Goal: Task Accomplishment & Management: Manage account settings

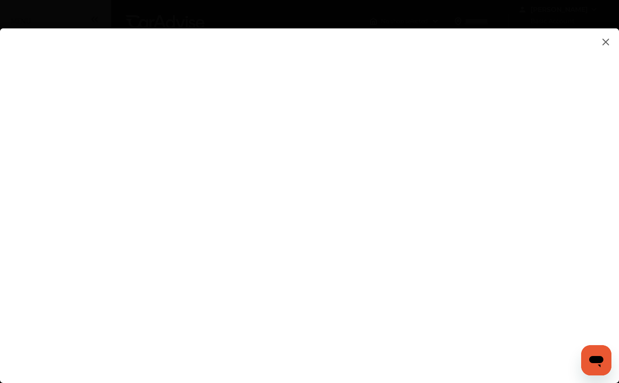
click at [366, 287] on flutter-view at bounding box center [309, 196] width 619 height 336
type input "**********"
click at [283, 317] on flutter-view "**********" at bounding box center [309, 196] width 619 height 336
click at [429, 244] on flutter-view at bounding box center [309, 196] width 619 height 336
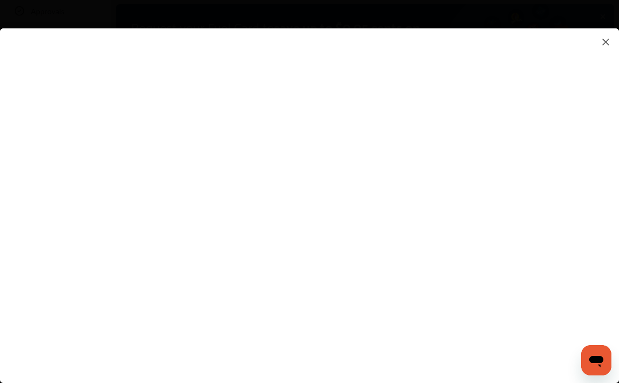
click at [375, 214] on flutter-view at bounding box center [309, 196] width 619 height 336
type textarea "**********"
click at [395, 249] on flutter-view "**********" at bounding box center [309, 196] width 619 height 336
click at [425, 212] on flutter-view at bounding box center [309, 196] width 619 height 336
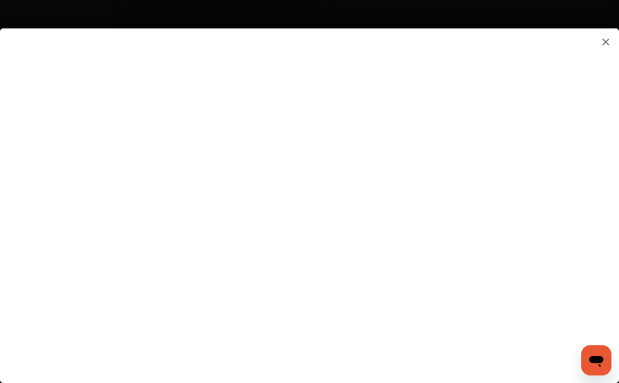
scroll to position [474, 0]
click at [384, 187] on flutter-view at bounding box center [309, 196] width 619 height 336
click at [393, 151] on input at bounding box center [435, 148] width 197 height 12
type input "*********"
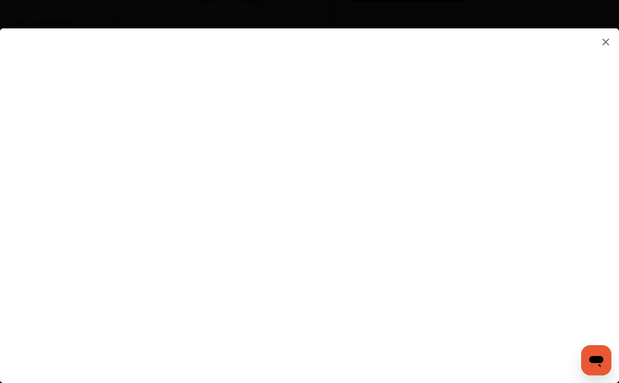
click at [382, 195] on flutter-view "*********" at bounding box center [309, 196] width 619 height 336
click at [377, 139] on flutter-view at bounding box center [309, 196] width 619 height 336
drag, startPoint x: 378, startPoint y: 148, endPoint x: 323, endPoint y: 147, distance: 55.4
click at [323, 147] on flutter-view "*********" at bounding box center [309, 196] width 619 height 336
type input "*"
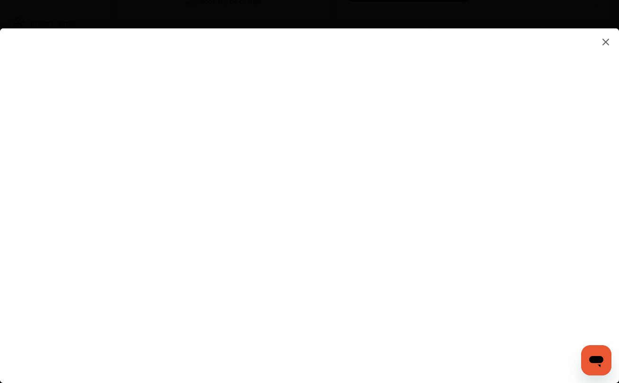
type input "*********"
click at [368, 204] on flutter-view "*********" at bounding box center [309, 196] width 619 height 336
click at [545, 199] on flutter-view at bounding box center [309, 196] width 619 height 336
click at [589, 182] on flutter-view at bounding box center [309, 196] width 619 height 336
click at [581, 141] on flutter-view at bounding box center [309, 196] width 619 height 336
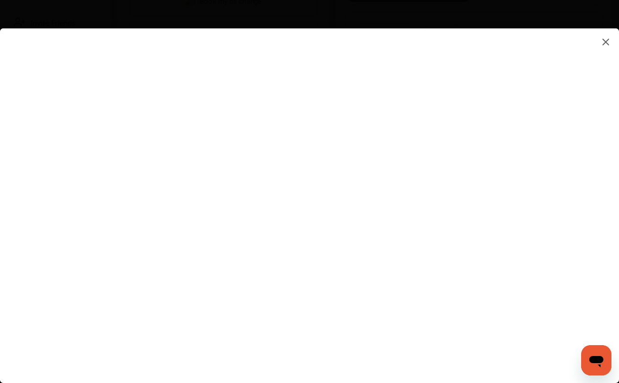
click at [544, 197] on flutter-view at bounding box center [309, 196] width 619 height 336
click at [374, 252] on flutter-view at bounding box center [309, 196] width 619 height 336
click at [335, 304] on flutter-view at bounding box center [309, 196] width 619 height 336
click at [442, 333] on flutter-view at bounding box center [309, 196] width 619 height 336
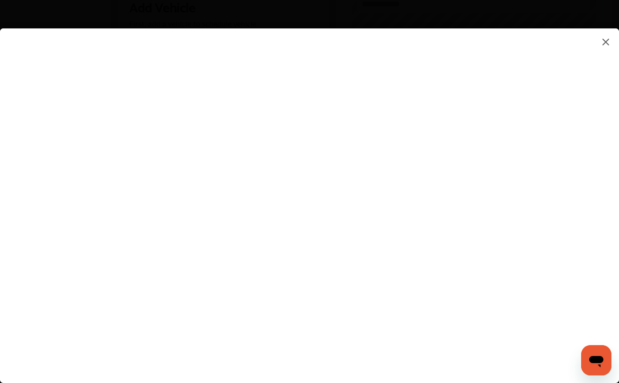
scroll to position [284, 0]
click at [189, 52] on flutter-view at bounding box center [309, 196] width 619 height 336
click at [77, 54] on flutter-view at bounding box center [309, 196] width 619 height 336
click at [129, 54] on flutter-view at bounding box center [309, 196] width 619 height 336
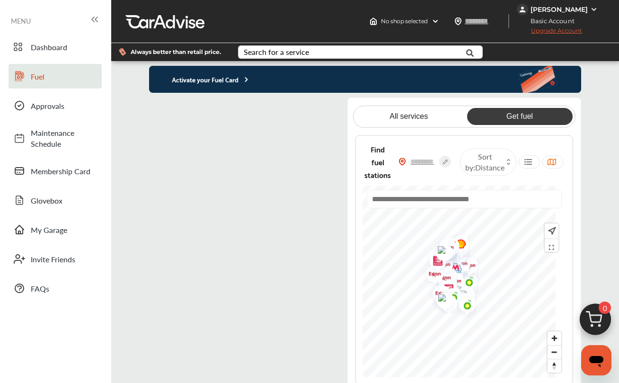
click at [566, 30] on span "Upgrade Account" at bounding box center [549, 33] width 65 height 12
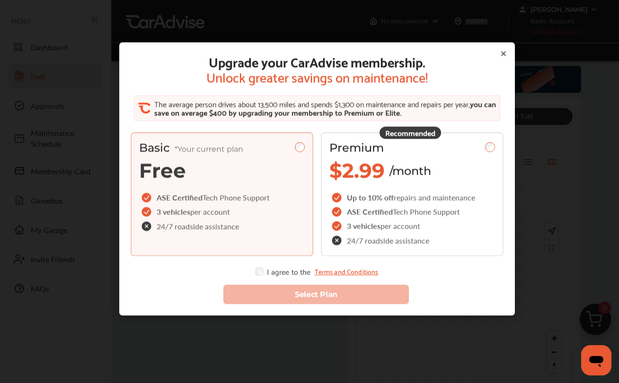
click at [500, 52] on icon at bounding box center [504, 54] width 8 height 8
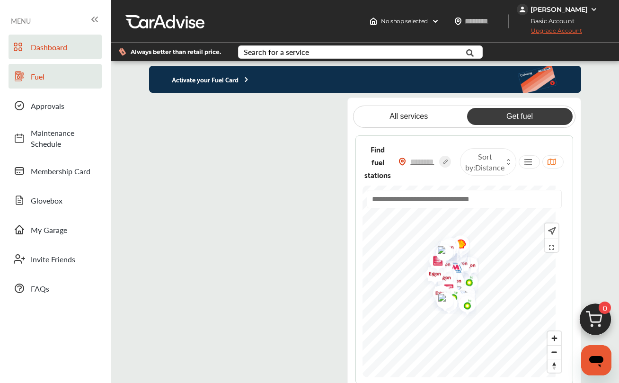
click at [50, 46] on span "Dashboard" at bounding box center [64, 47] width 66 height 11
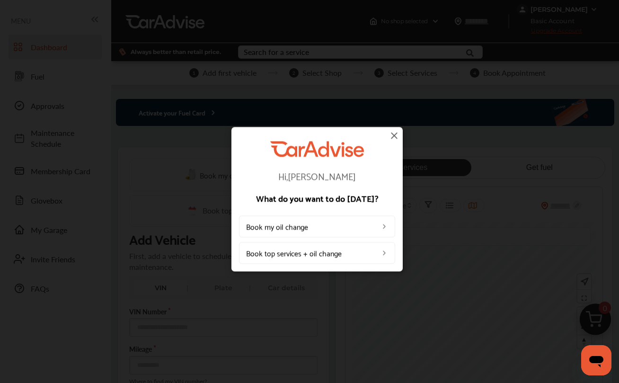
click at [384, 253] on img at bounding box center [385, 253] width 8 height 8
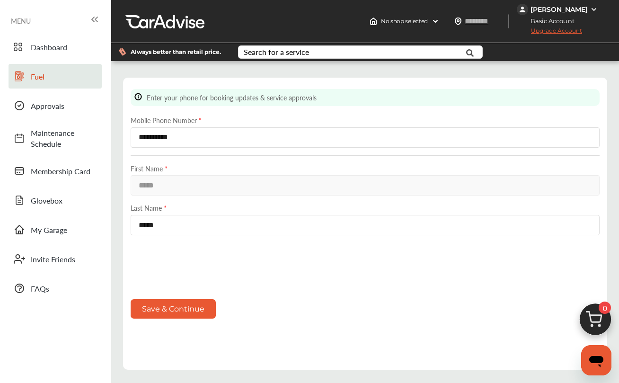
click at [39, 74] on span "Fuel" at bounding box center [64, 76] width 66 height 11
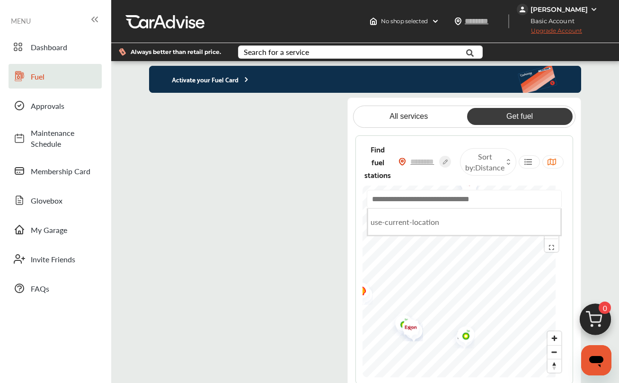
click at [440, 199] on input "text" at bounding box center [464, 199] width 195 height 18
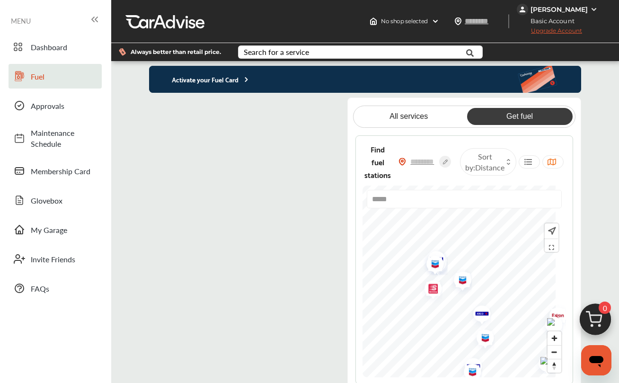
type input "*****"
click at [464, 379] on div "Find fuel stations Sort by : Distance ***** Redwood City, CA 94063 , USA Redwoo…" at bounding box center [464, 259] width 217 height 249
click at [486, 207] on div "***** Redwood City, CA 94063 , USA Redwood City , CA, USA 94063 1 S 3370 Rd, We…" at bounding box center [464, 282] width 203 height 192
click at [572, 237] on div "Find fuel stations Sort by : Distance ***** Redwood City, CA 94063 , USA Redwoo…" at bounding box center [464, 259] width 217 height 249
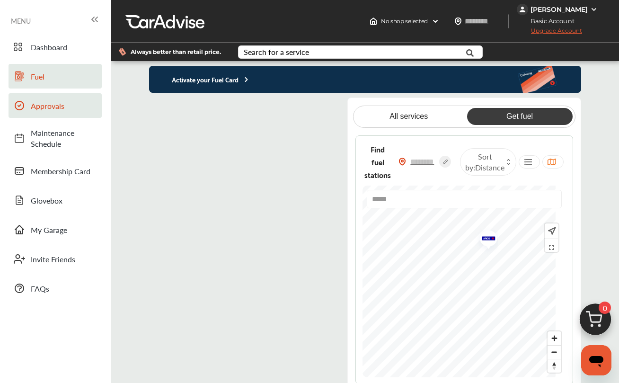
click at [42, 101] on span "Approvals" at bounding box center [64, 105] width 66 height 11
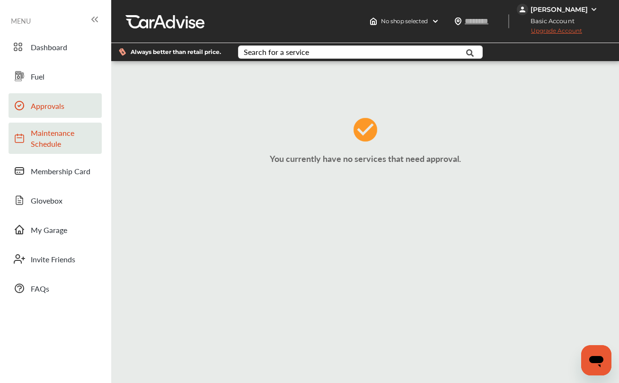
click at [46, 136] on span "Maintenance Schedule" at bounding box center [64, 138] width 66 height 22
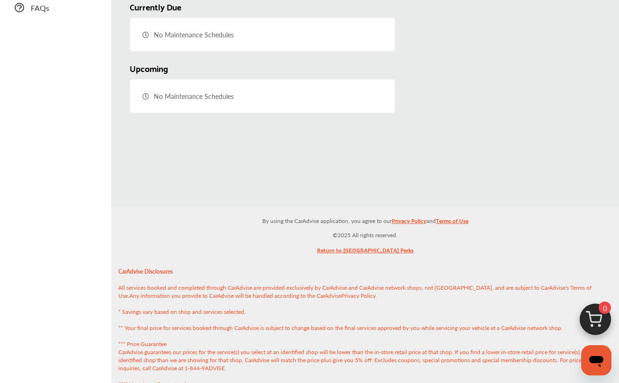
scroll to position [283, 0]
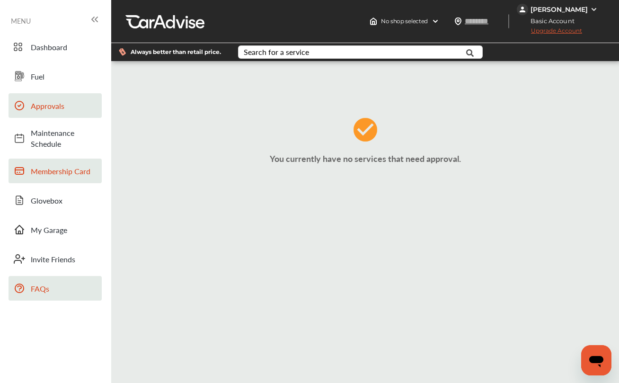
click at [64, 170] on span "Membership Card" at bounding box center [64, 171] width 66 height 11
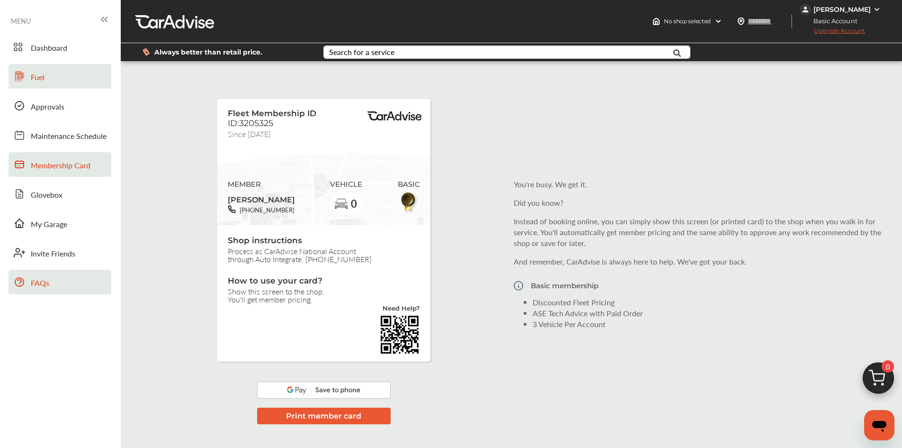
drag, startPoint x: 45, startPoint y: 82, endPoint x: 44, endPoint y: 66, distance: 15.7
click at [45, 82] on link "Fuel" at bounding box center [60, 76] width 103 height 25
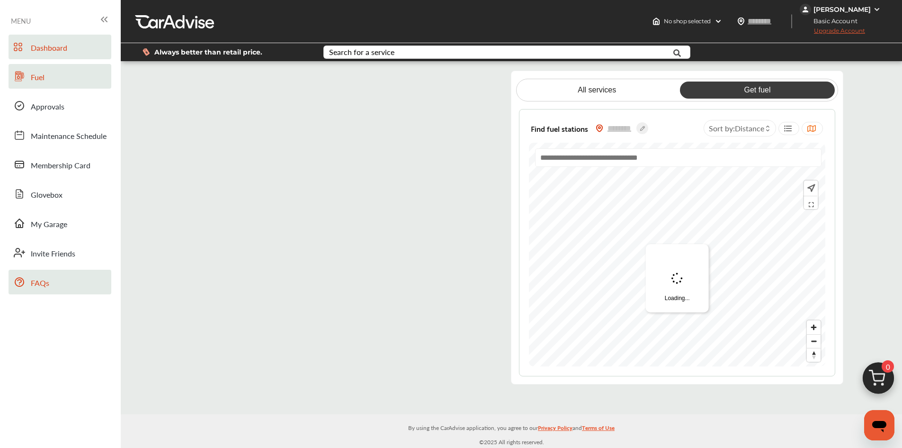
click at [49, 53] on span "Dashboard" at bounding box center [49, 48] width 36 height 12
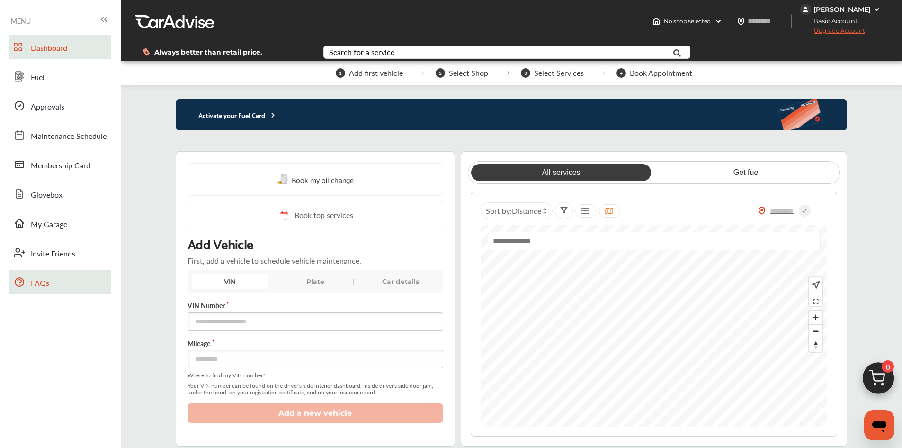
click at [308, 180] on span "Book my oil change" at bounding box center [323, 179] width 62 height 13
click at [546, 72] on span "Select Services" at bounding box center [559, 73] width 50 height 9
click at [47, 223] on span "My Garage" at bounding box center [49, 224] width 36 height 12
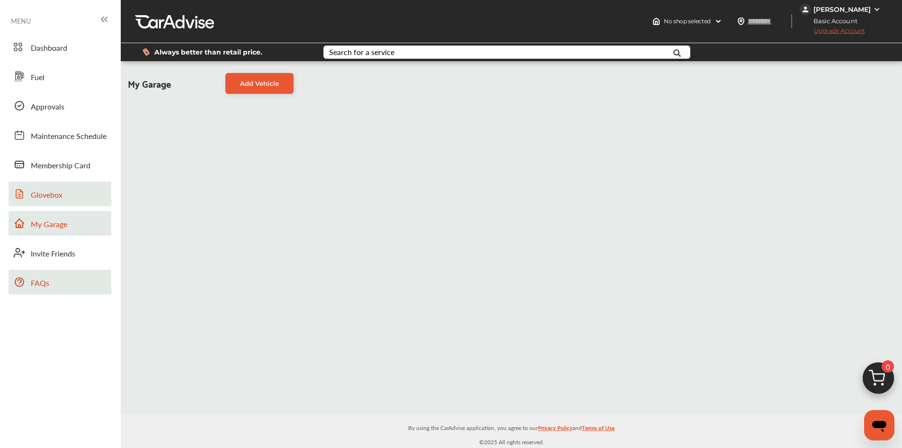
click at [41, 192] on span "Glovebox" at bounding box center [47, 195] width 32 height 12
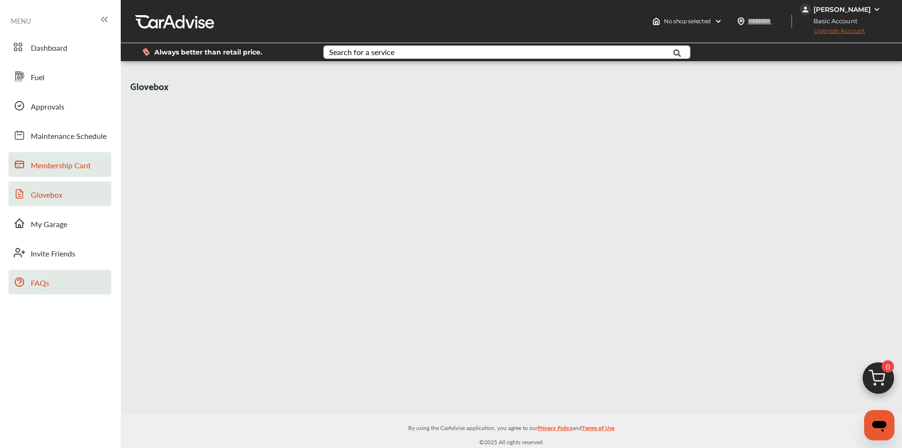
click at [57, 165] on span "Membership Card" at bounding box center [61, 166] width 60 height 12
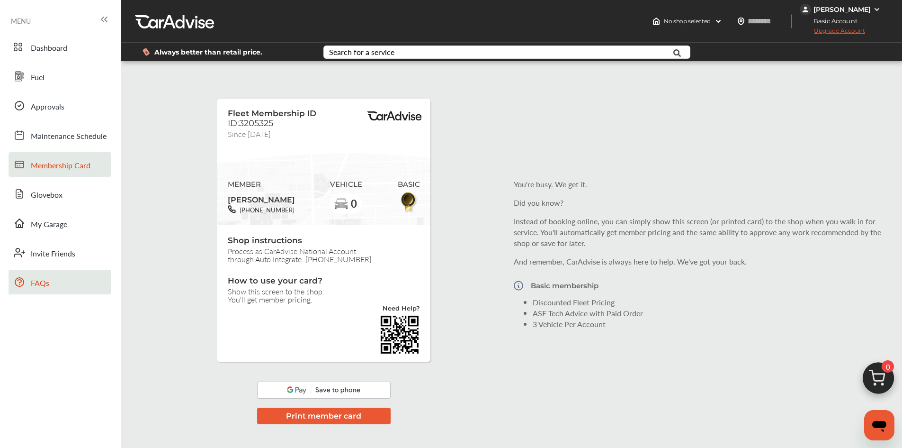
click at [185, 25] on div at bounding box center [174, 21] width 79 height 14
click at [626, 18] on img at bounding box center [719, 22] width 8 height 8
click at [626, 19] on input "text" at bounding box center [769, 21] width 44 height 10
type input "*****"
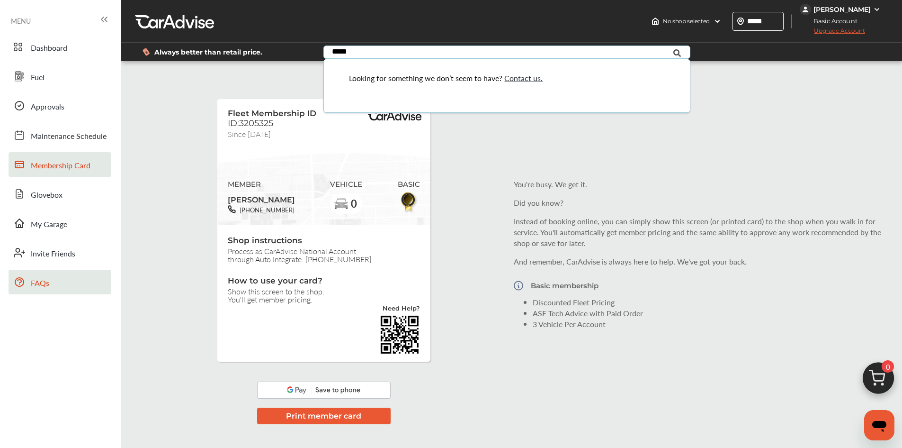
type input "*****"
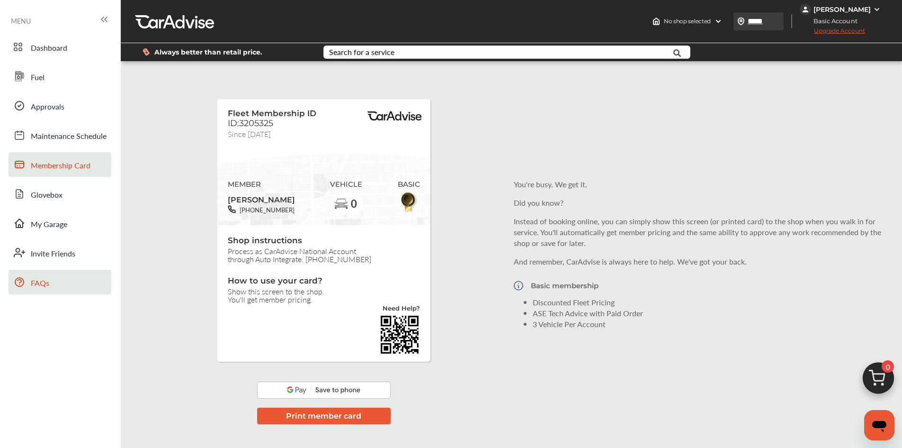
click at [626, 22] on img at bounding box center [741, 22] width 8 height 8
click at [626, 18] on img at bounding box center [719, 22] width 8 height 8
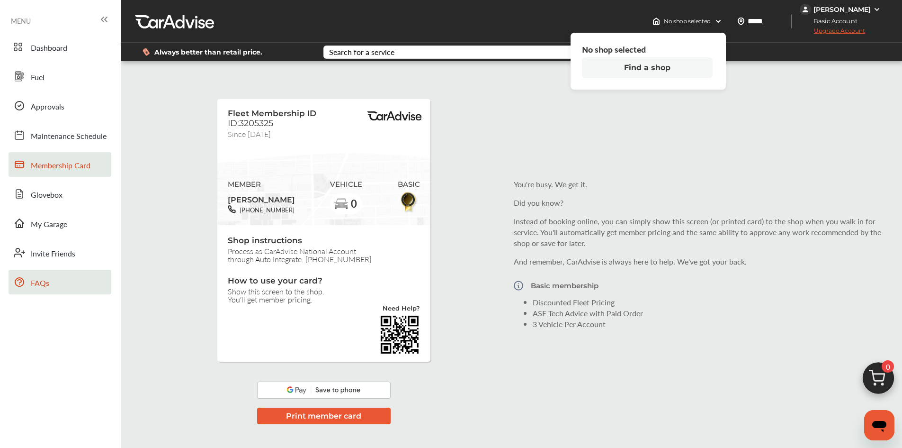
click at [626, 69] on button "Find a shop" at bounding box center [647, 67] width 131 height 21
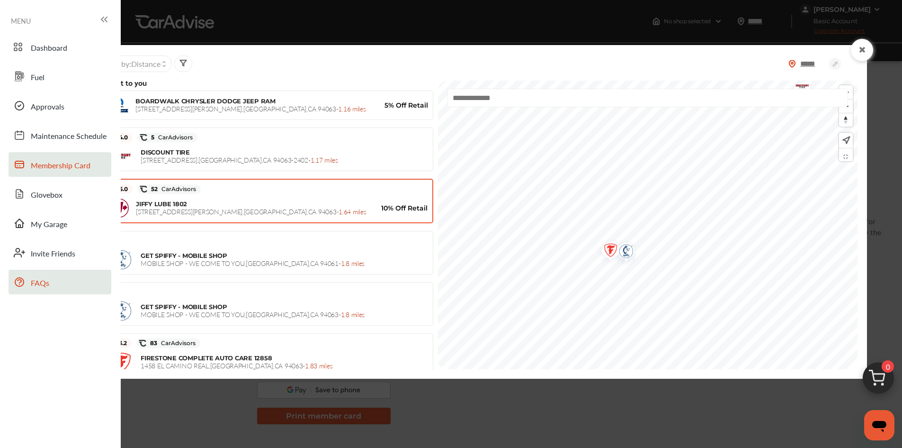
click at [248, 197] on div "JIFFY LUBE 1802 640 WHIPPLE AVE , Redwood City , CA 94063 - 1.64 miles 10% Off …" at bounding box center [267, 208] width 323 height 24
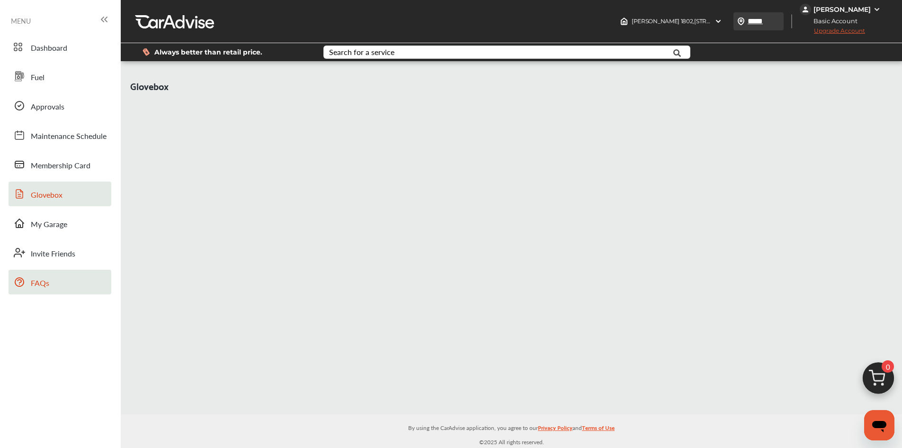
click at [626, 21] on img at bounding box center [741, 22] width 8 height 8
click at [49, 109] on span "Approvals" at bounding box center [48, 107] width 34 height 12
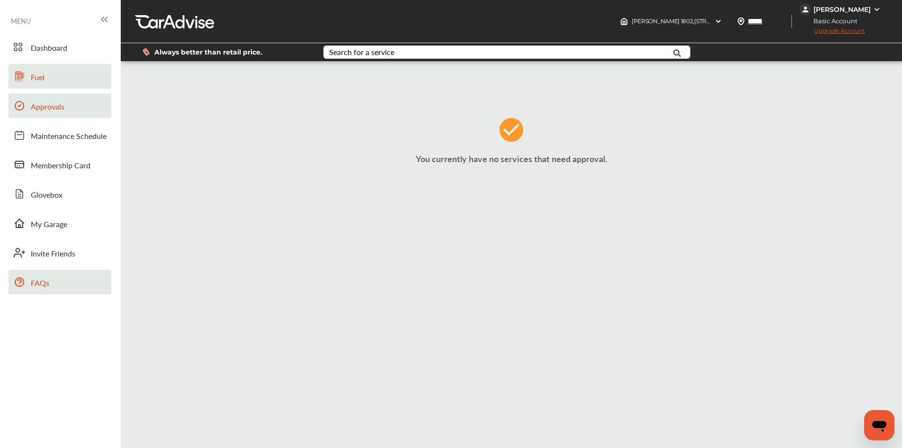
click at [46, 75] on link "Fuel" at bounding box center [60, 76] width 103 height 25
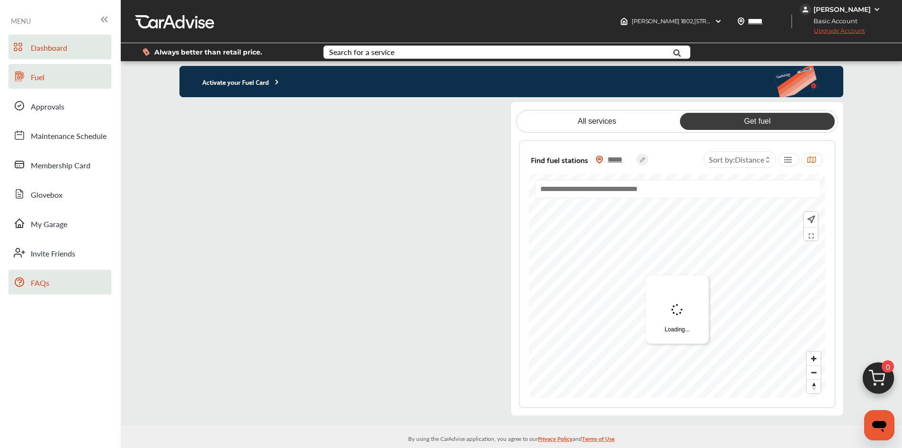
click at [57, 51] on span "Dashboard" at bounding box center [49, 48] width 36 height 12
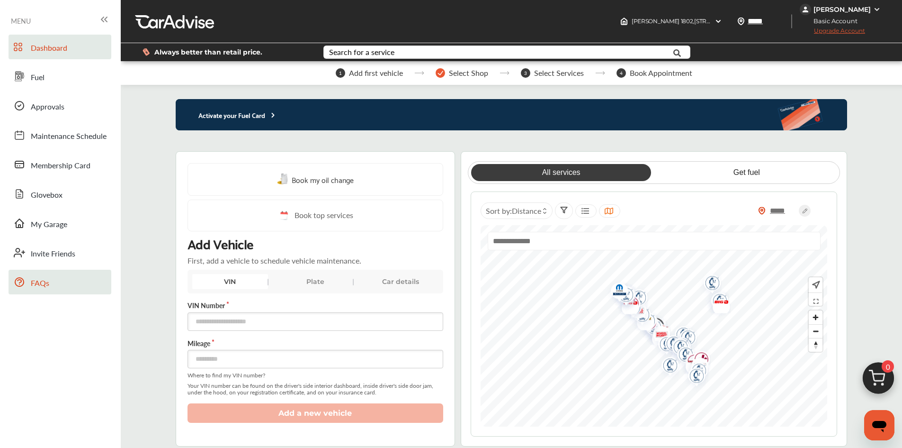
click at [626, 10] on div "[PERSON_NAME]" at bounding box center [842, 9] width 57 height 9
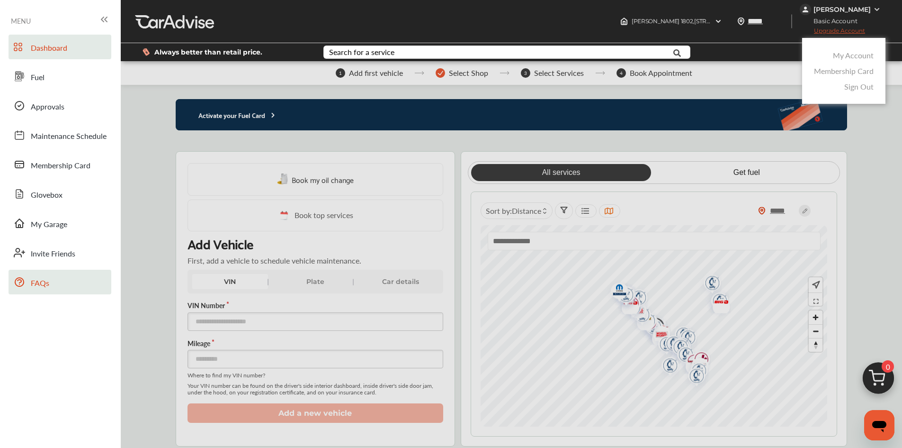
click at [626, 54] on link "My Account" at bounding box center [853, 55] width 41 height 11
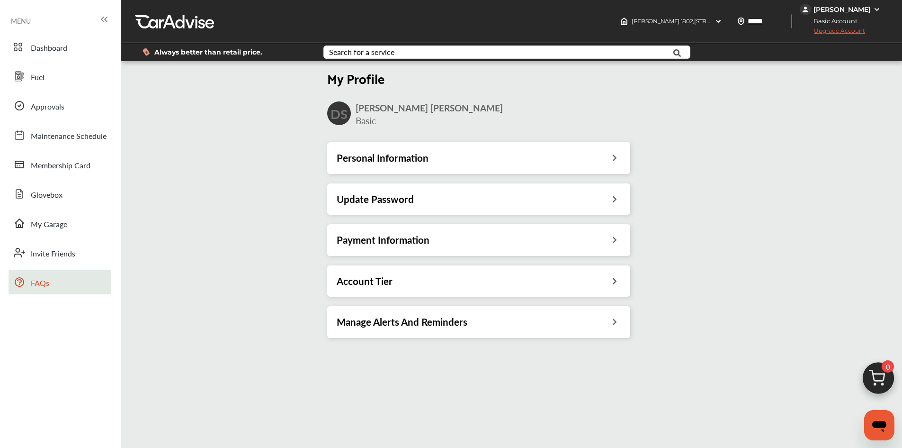
click at [464, 159] on div "Personal Information" at bounding box center [479, 158] width 284 height 12
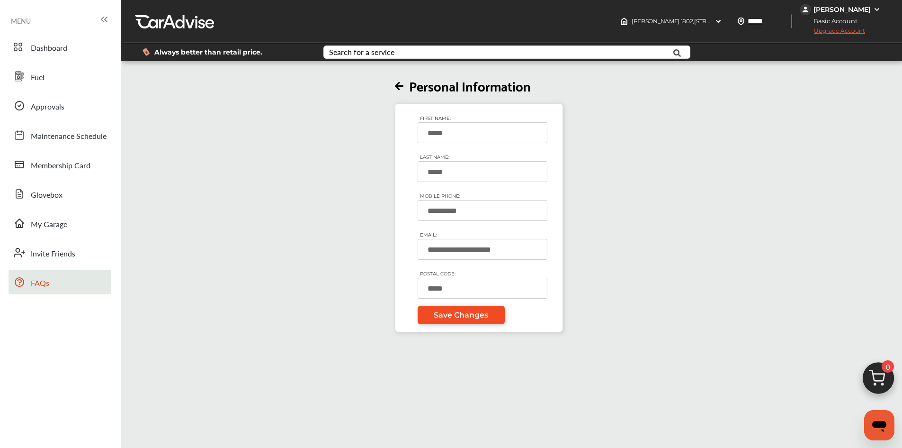
click at [457, 314] on span "Save Changes" at bounding box center [461, 314] width 54 height 9
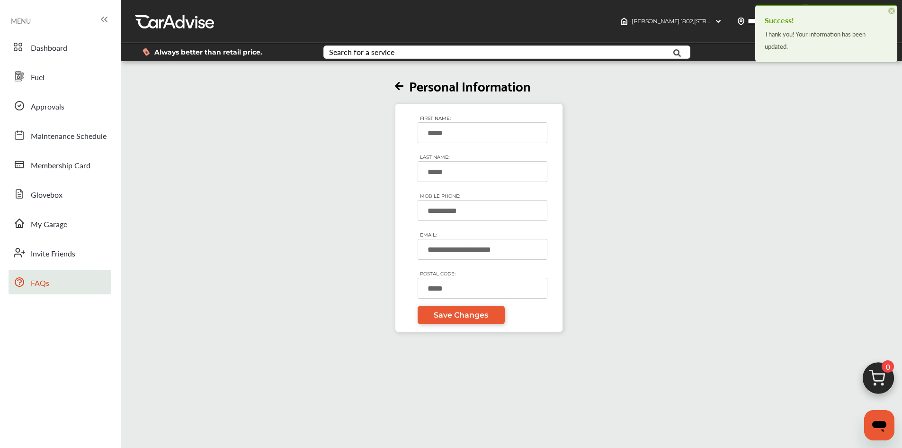
click at [399, 85] on icon at bounding box center [399, 86] width 9 height 10
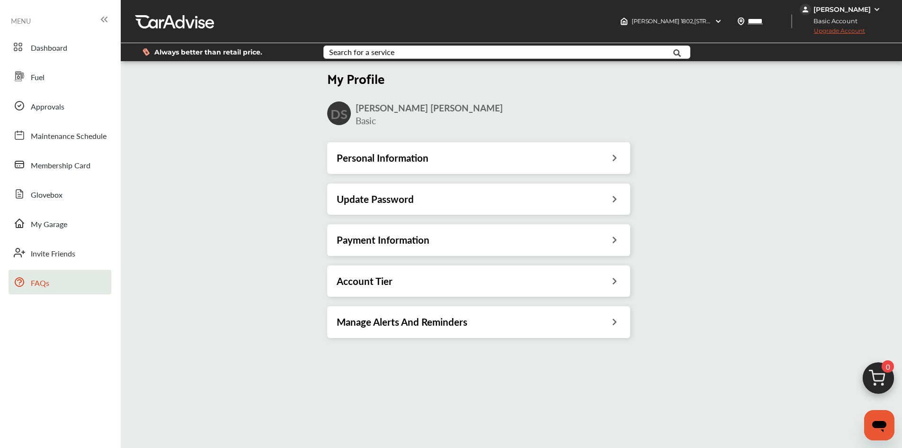
click at [429, 200] on div "Update Password" at bounding box center [479, 199] width 284 height 12
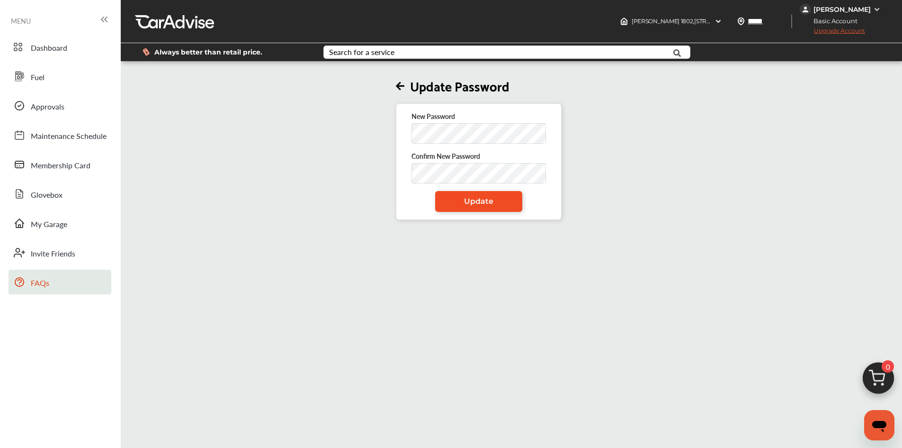
click at [478, 199] on span "Update" at bounding box center [478, 201] width 29 height 9
click at [412, 130] on div "New Password Confirm New Password Update" at bounding box center [479, 161] width 166 height 116
click at [481, 203] on span "Update" at bounding box center [478, 201] width 29 height 9
click at [626, 6] on img at bounding box center [877, 10] width 8 height 8
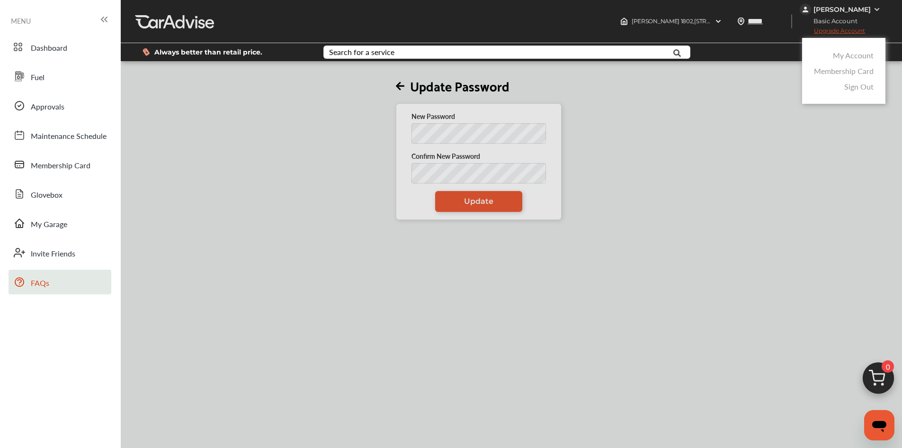
click at [626, 71] on link "Membership Card" at bounding box center [844, 70] width 60 height 11
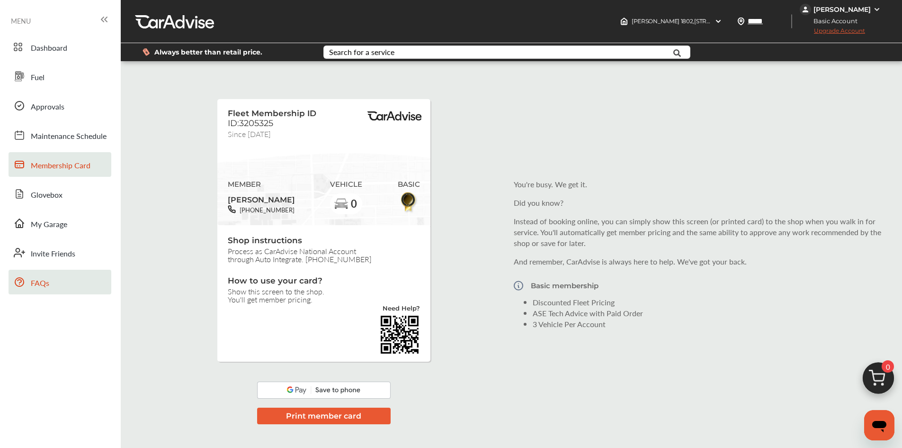
click at [626, 10] on div "[PERSON_NAME]" at bounding box center [842, 9] width 57 height 9
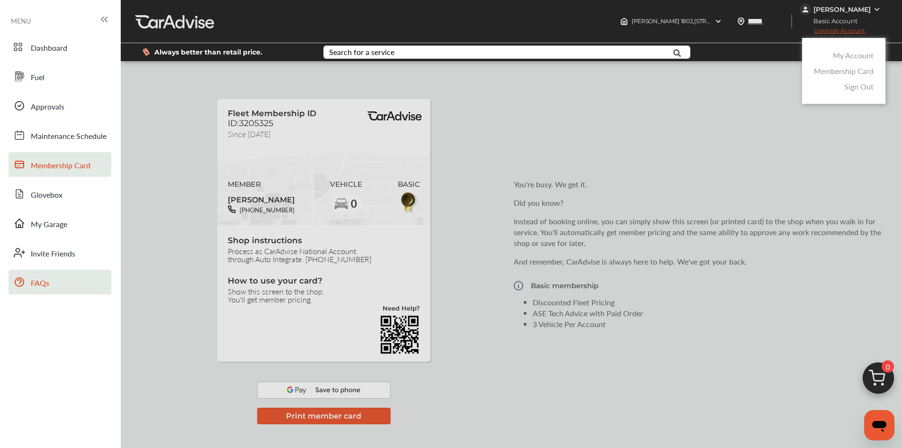
click at [626, 55] on link "My Account" at bounding box center [853, 55] width 41 height 11
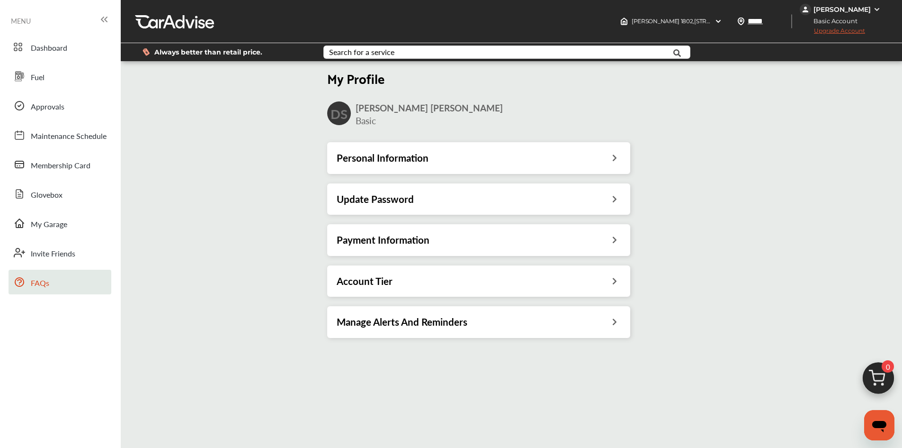
click at [418, 157] on h3 "Personal Information" at bounding box center [383, 158] width 92 height 12
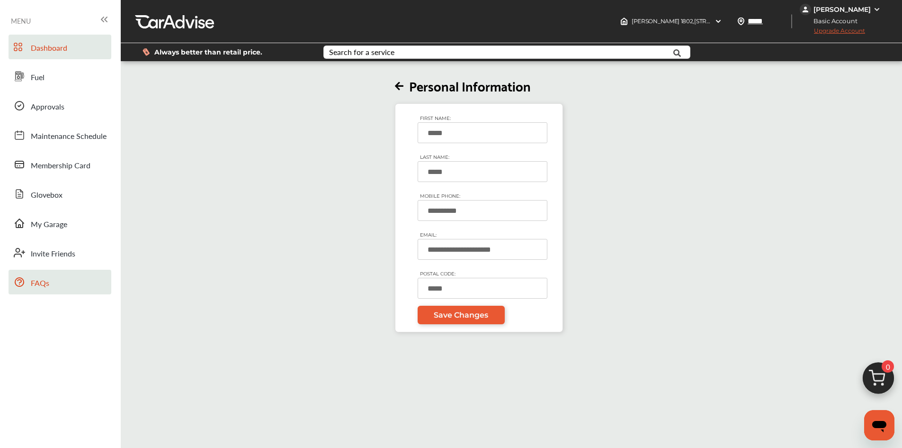
click at [57, 42] on span "Dashboard" at bounding box center [49, 48] width 36 height 12
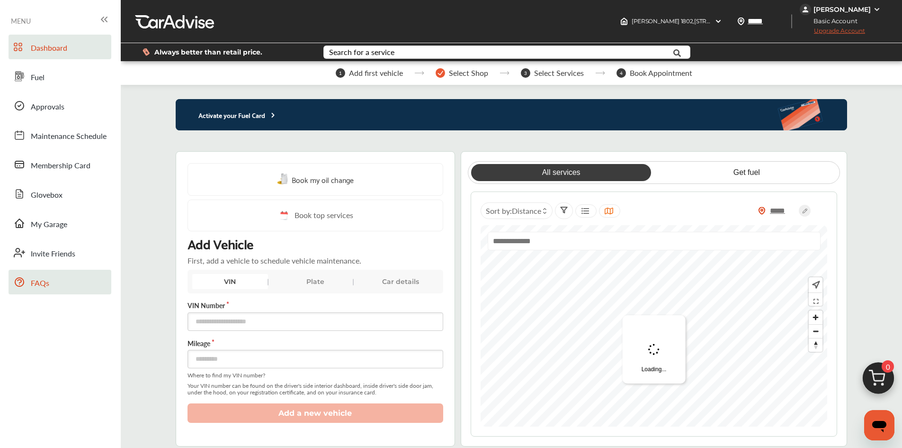
click at [626, 8] on div "[PERSON_NAME]" at bounding box center [842, 9] width 57 height 9
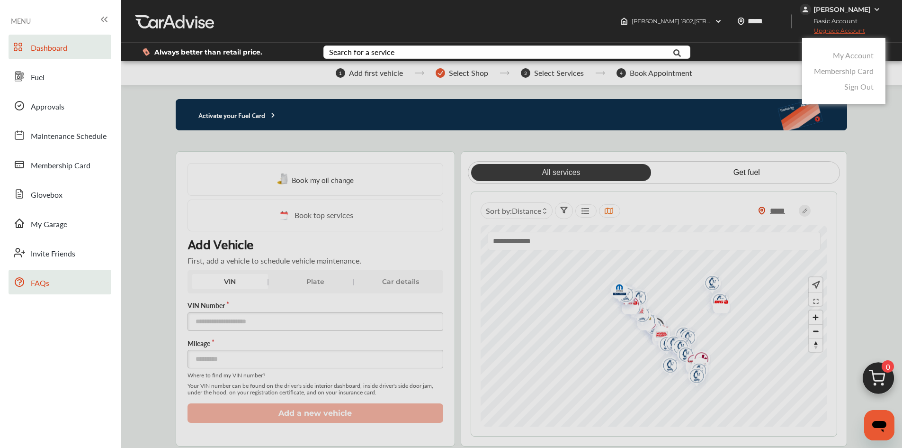
click at [626, 56] on link "My Account" at bounding box center [853, 55] width 41 height 11
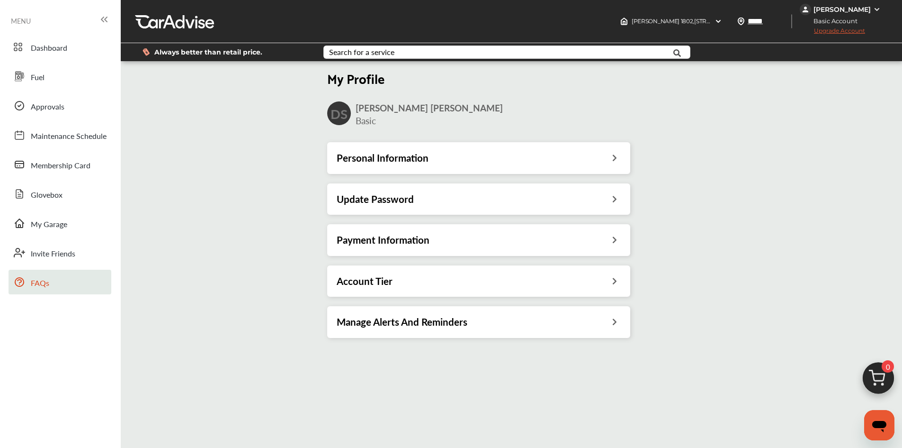
click at [612, 284] on icon at bounding box center [614, 280] width 9 height 10
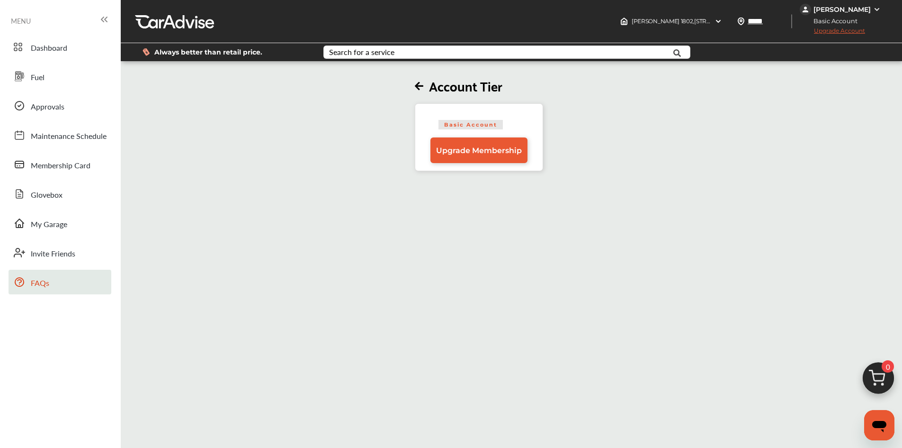
click at [418, 83] on icon at bounding box center [419, 86] width 9 height 10
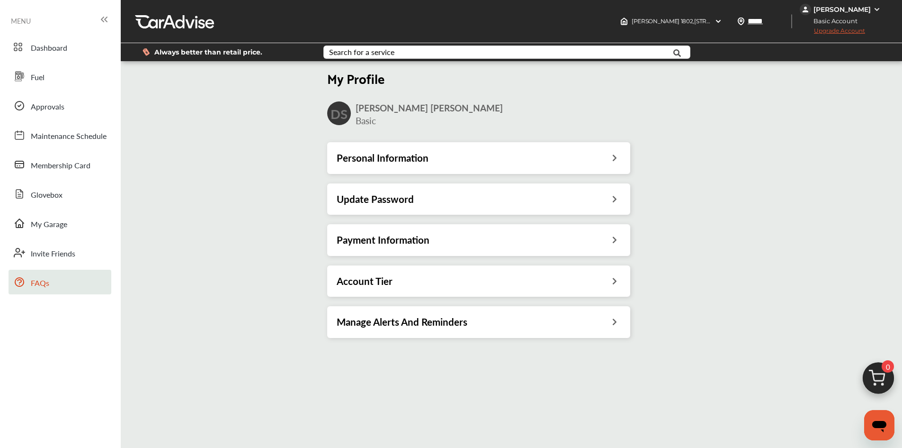
click at [625, 238] on div "Payment Information" at bounding box center [478, 239] width 303 height 31
click at [614, 237] on icon at bounding box center [614, 238] width 9 height 10
